Goal: Task Accomplishment & Management: Use online tool/utility

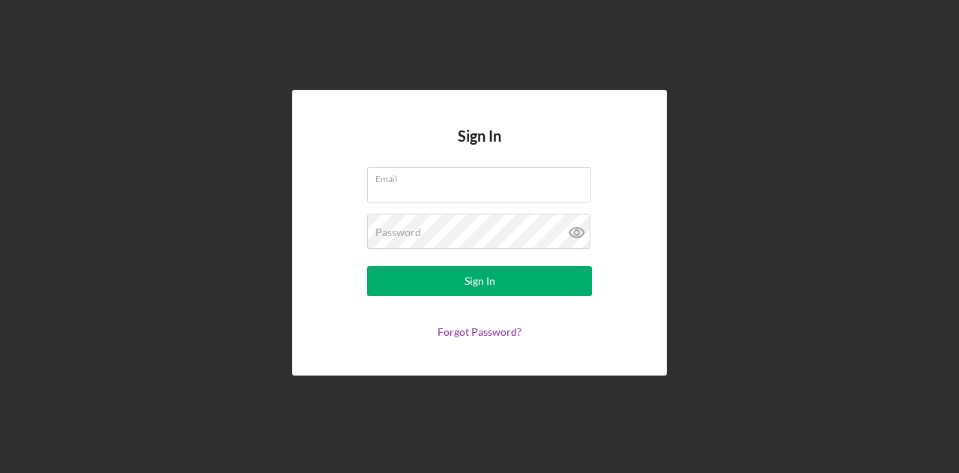
type input "[EMAIL_ADDRESS][DOMAIN_NAME]"
click at [518, 296] on form "Email [EMAIL_ADDRESS][DOMAIN_NAME] Password Sign In Forgot Password?" at bounding box center [480, 252] width 300 height 171
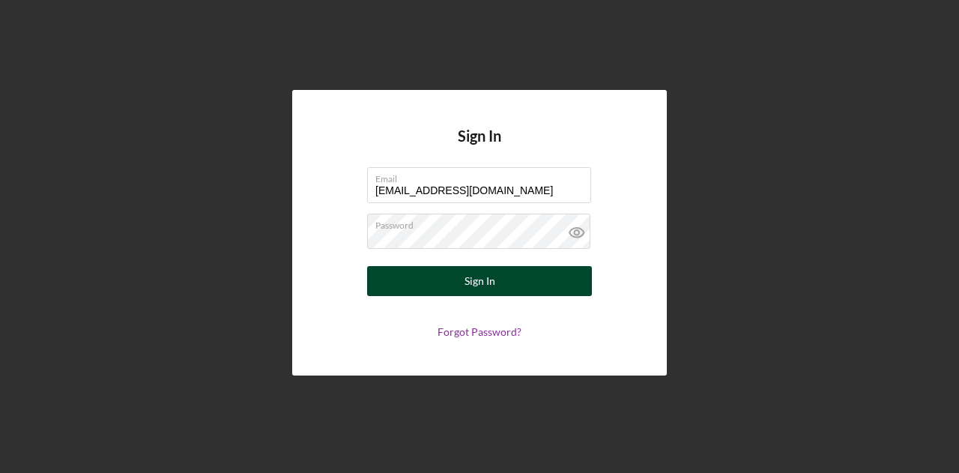
click at [521, 285] on button "Sign In" at bounding box center [479, 281] width 225 height 30
